Goal: Check status: Check status

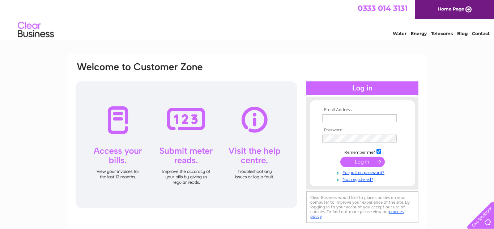
type input "joanneceylan@btinternet.com"
click at [363, 162] on input "submit" at bounding box center [362, 162] width 45 height 10
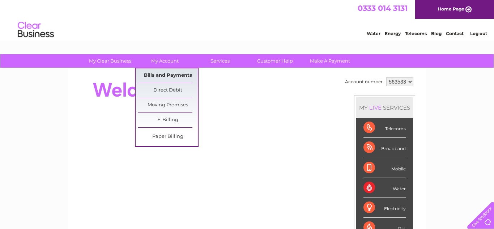
click at [163, 76] on link "Bills and Payments" at bounding box center [168, 75] width 60 height 14
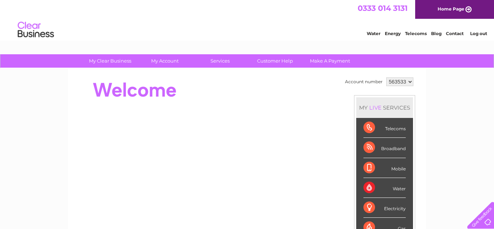
scroll to position [79, 0]
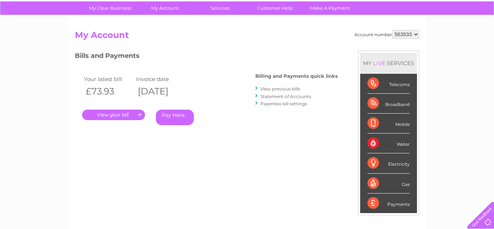
scroll to position [52, 0]
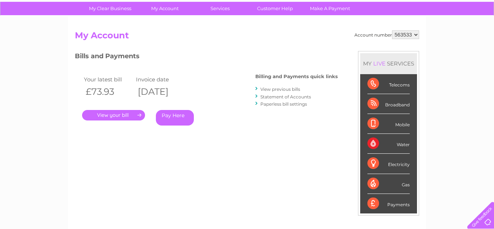
click at [274, 88] on link "View previous bills" at bounding box center [281, 88] width 40 height 5
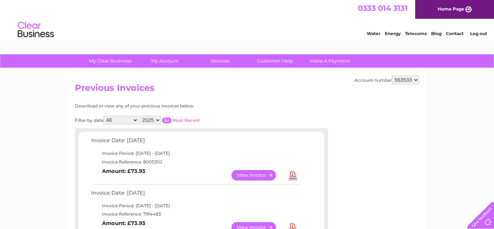
click at [479, 33] on link "Log out" at bounding box center [478, 33] width 17 height 5
